Goal: Task Accomplishment & Management: Use online tool/utility

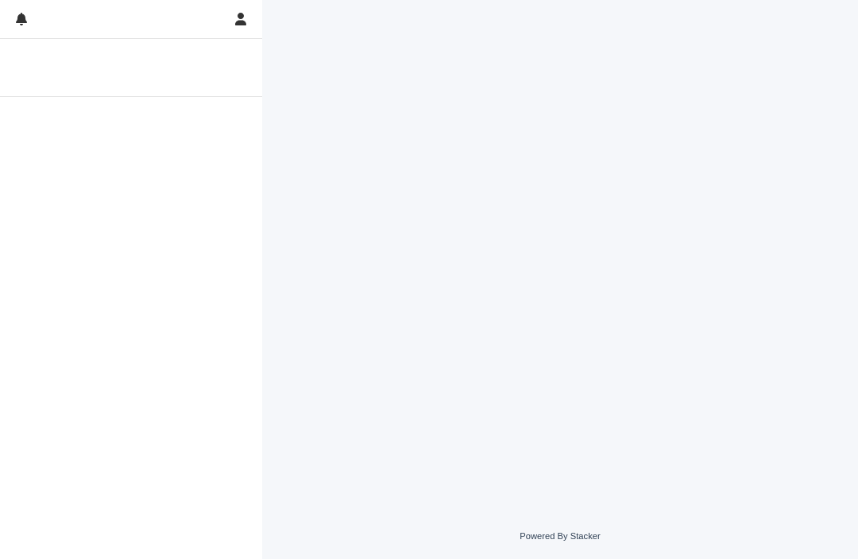
click at [617, 474] on div at bounding box center [560, 237] width 580 height 474
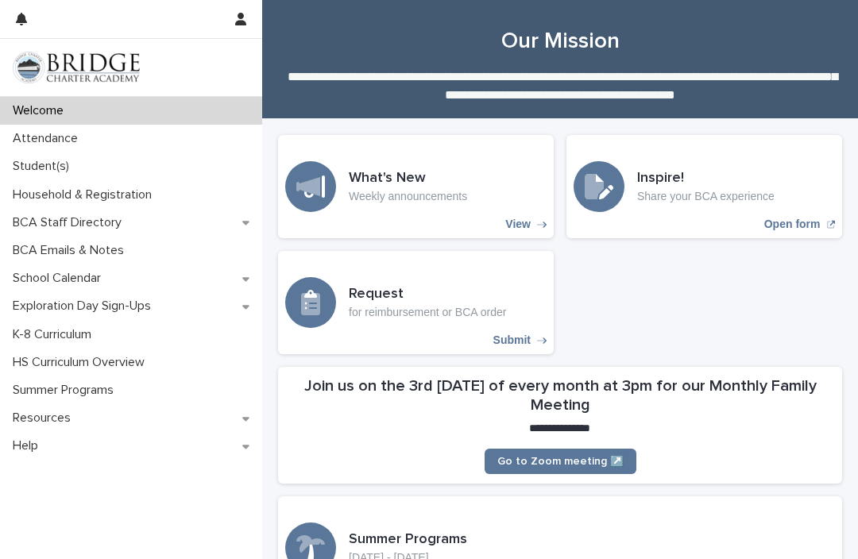
click at [221, 149] on div "Attendance" at bounding box center [131, 139] width 262 height 28
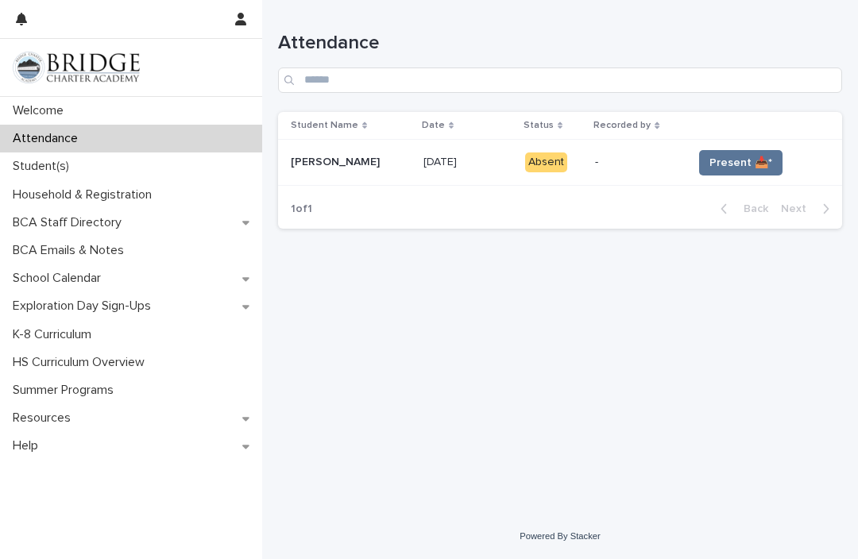
click at [723, 164] on span "Present 📥*" at bounding box center [740, 163] width 63 height 16
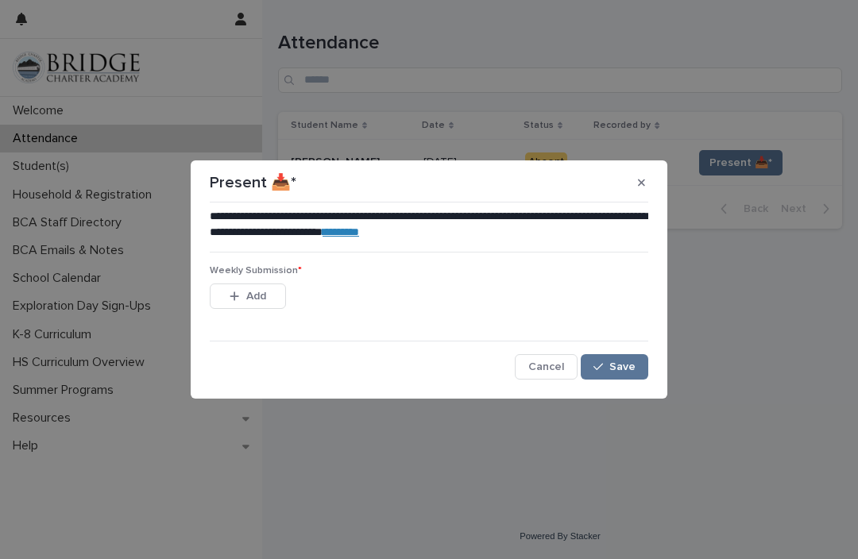
click at [269, 301] on button "Add" at bounding box center [248, 296] width 76 height 25
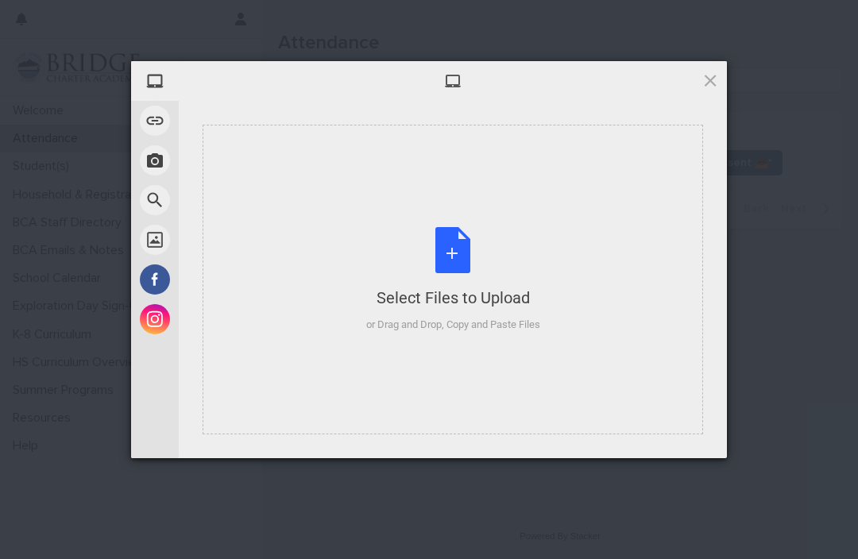
click at [437, 260] on div "Select Files to Upload or Drag and Drop, Copy and Paste Files" at bounding box center [453, 280] width 174 height 106
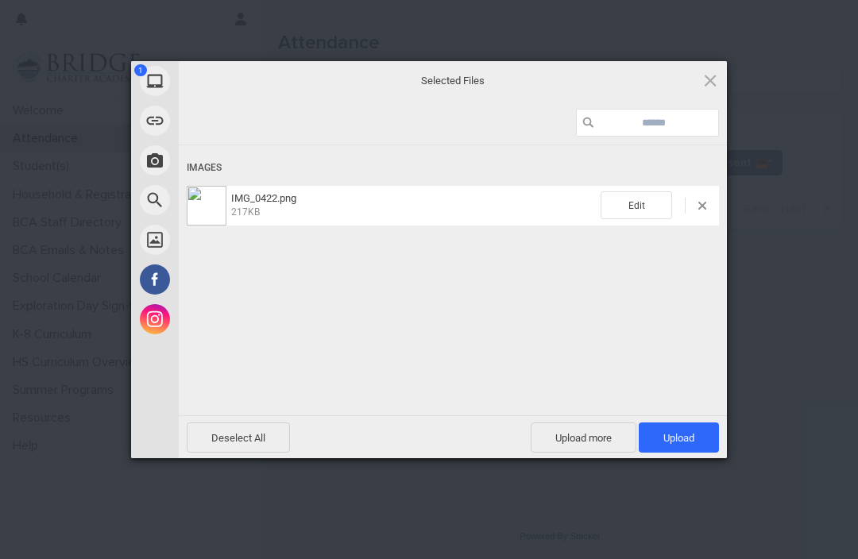
click at [672, 437] on span "Upload 1" at bounding box center [678, 438] width 31 height 12
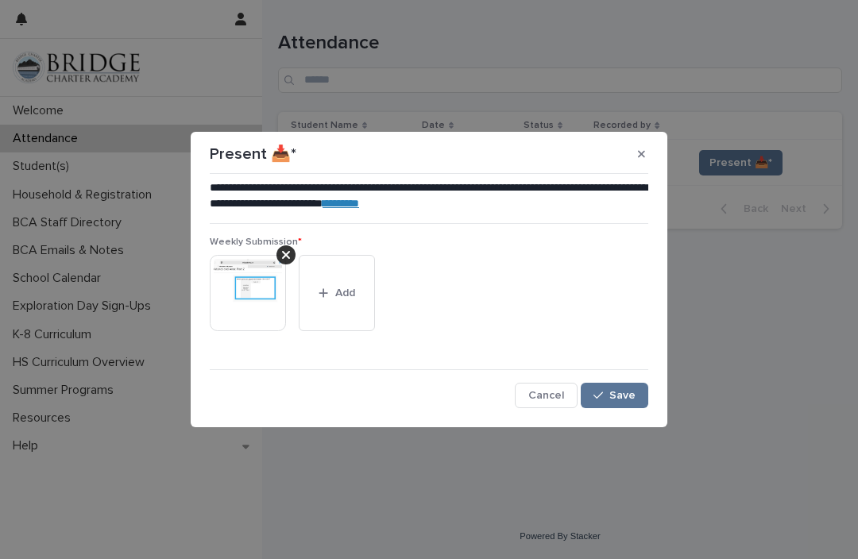
click at [621, 398] on span "Save" at bounding box center [622, 395] width 26 height 11
